Goal: Submit feedback/report problem

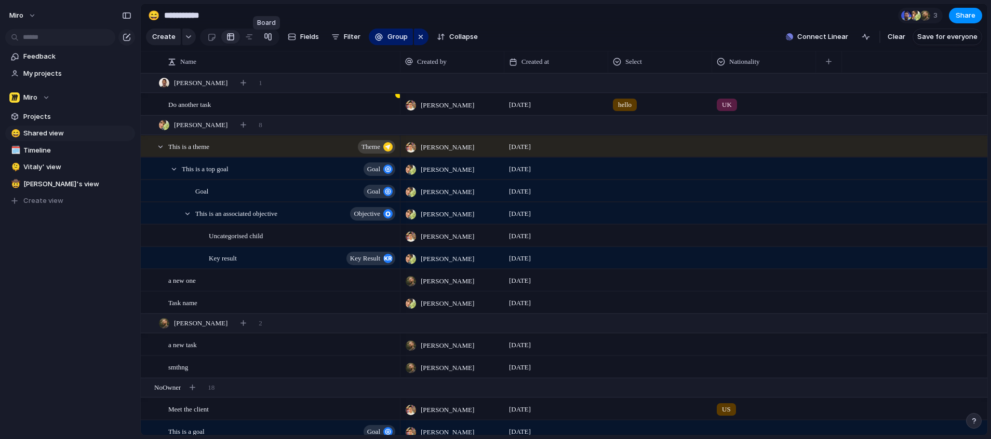
click at [265, 39] on div at bounding box center [268, 37] width 8 height 17
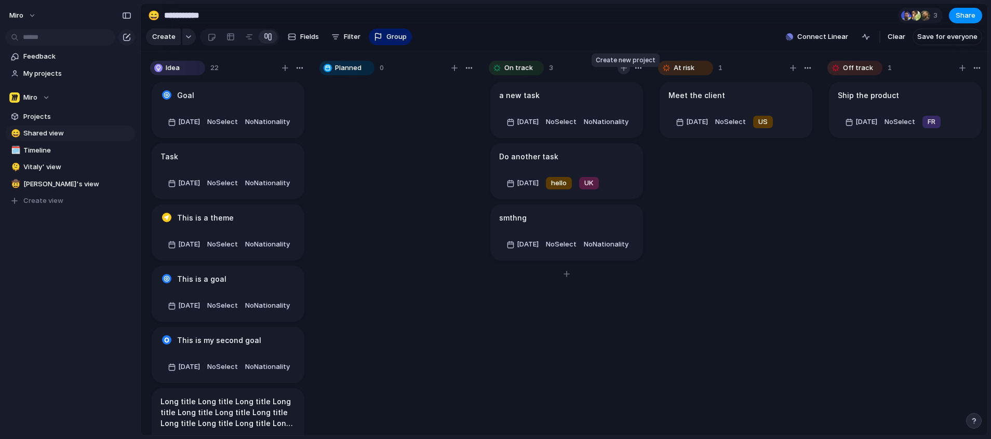
click at [624, 71] on div "button" at bounding box center [624, 68] width 6 height 6
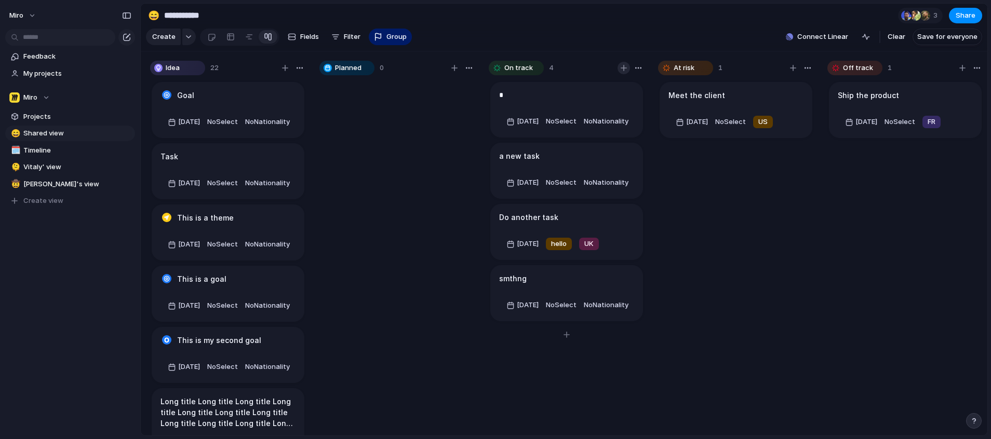
type textarea "**"
